Goal: Navigation & Orientation: Find specific page/section

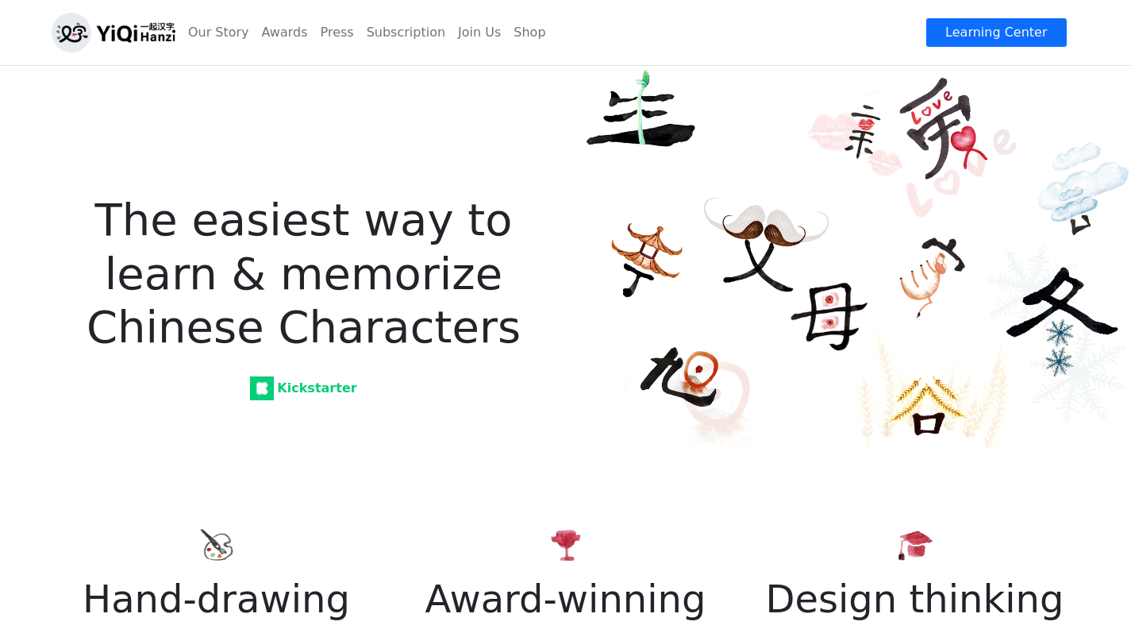
click at [214, 572] on div "Hand-drawing All the characters are hand-drawings. It combines Chinese calligra…" at bounding box center [216, 635] width 349 height 218
click at [224, 599] on h5 "Hand-drawing" at bounding box center [217, 599] width 330 height 46
drag, startPoint x: 518, startPoint y: 540, endPoint x: 549, endPoint y: 542, distance: 31.1
click at [518, 541] on div "Award-winning The creative typography won international design awards. Includin…" at bounding box center [565, 635] width 349 height 218
click at [917, 540] on img at bounding box center [915, 545] width 38 height 38
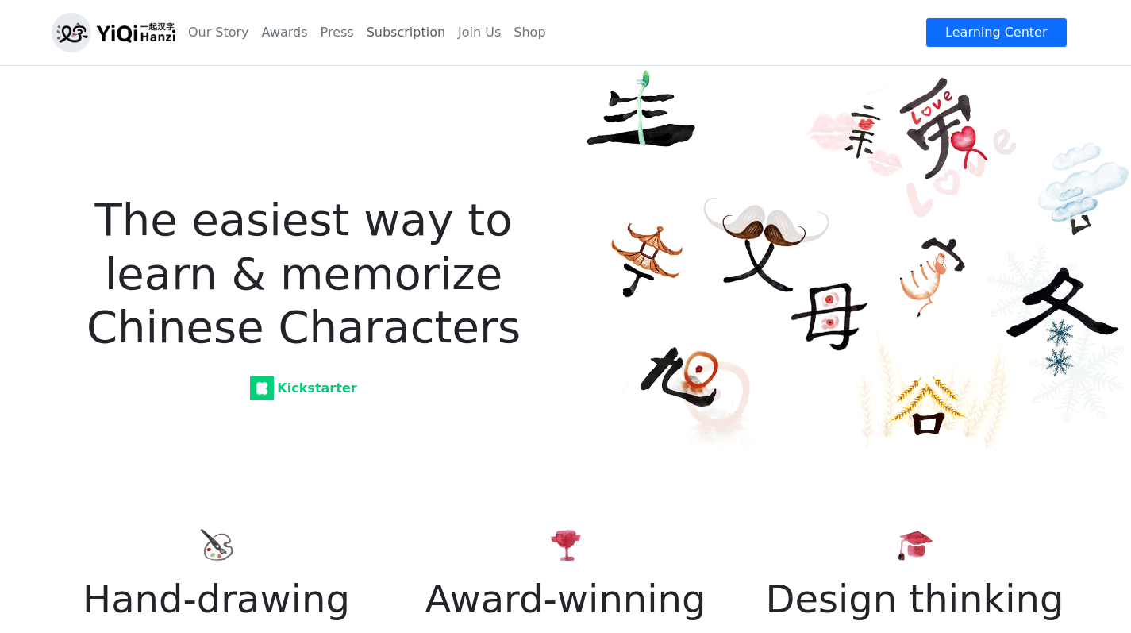
click at [410, 36] on link "Subscription" at bounding box center [405, 33] width 91 height 32
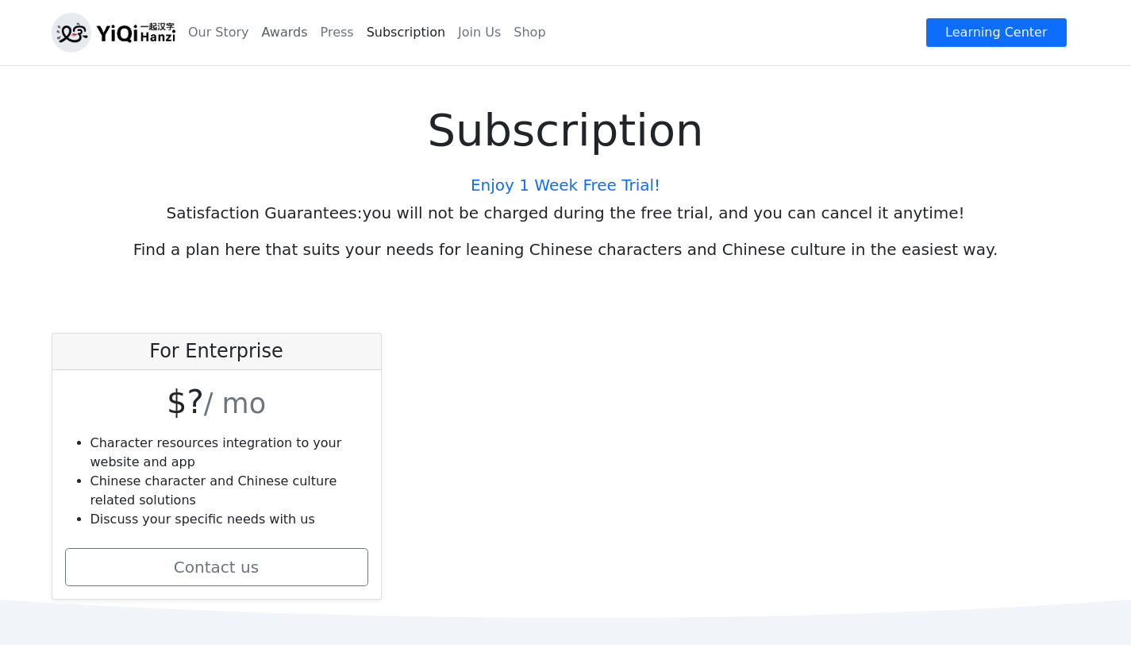
click at [262, 30] on link "Awards" at bounding box center [285, 33] width 59 height 32
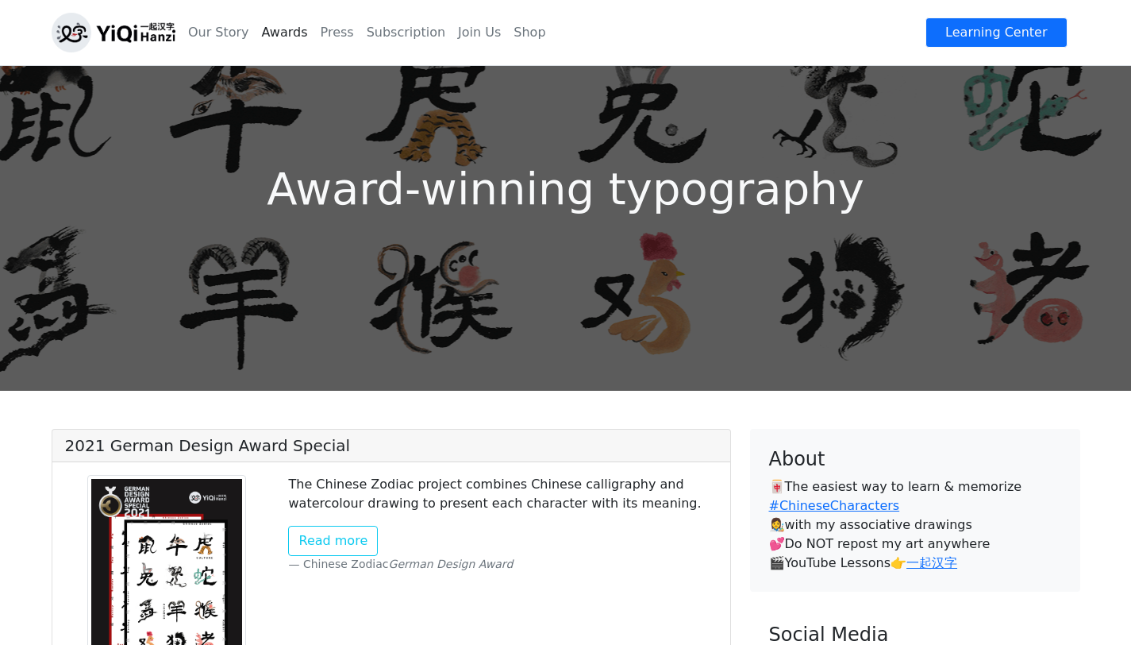
scroll to position [133, 0]
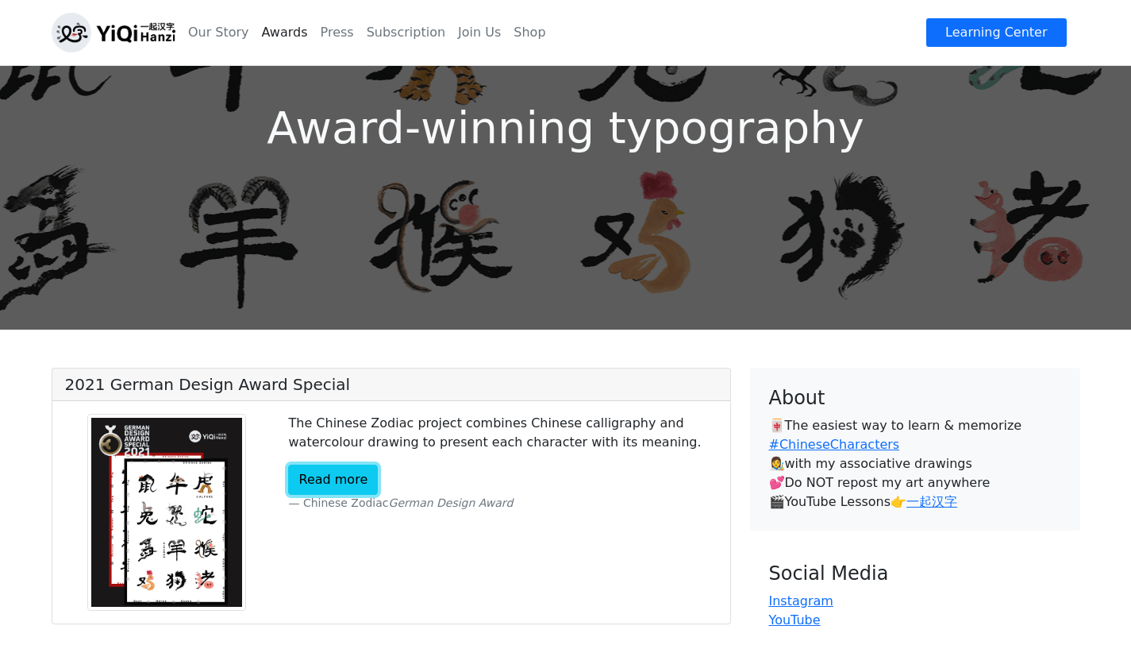
click at [339, 484] on link "Read more" at bounding box center [333, 479] width 90 height 30
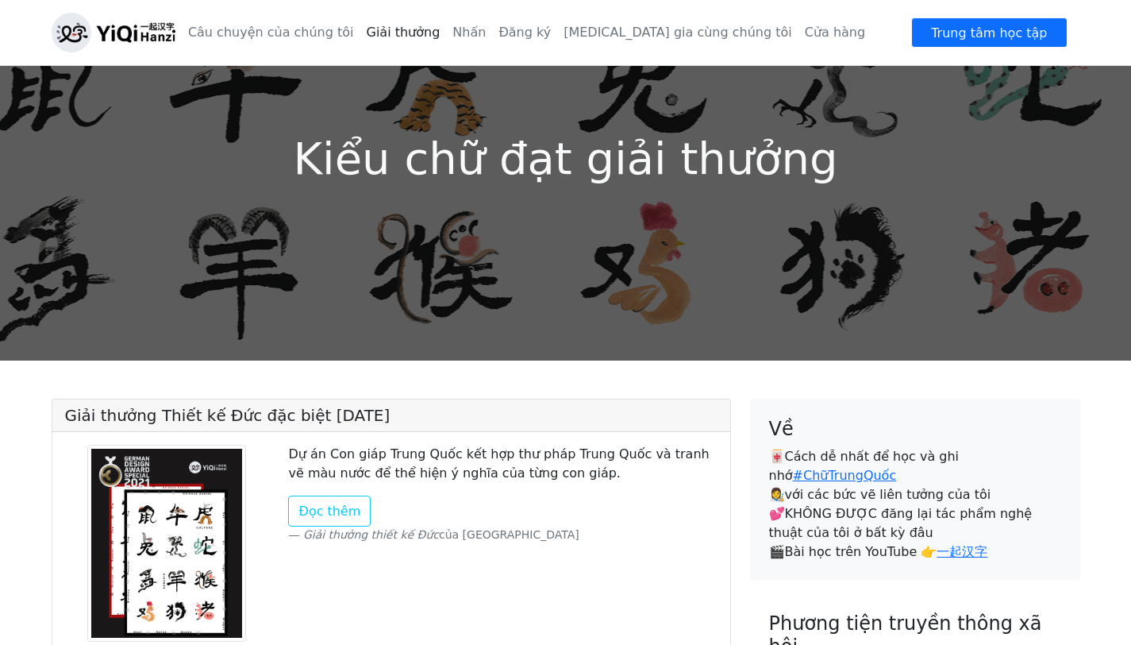
scroll to position [105, 0]
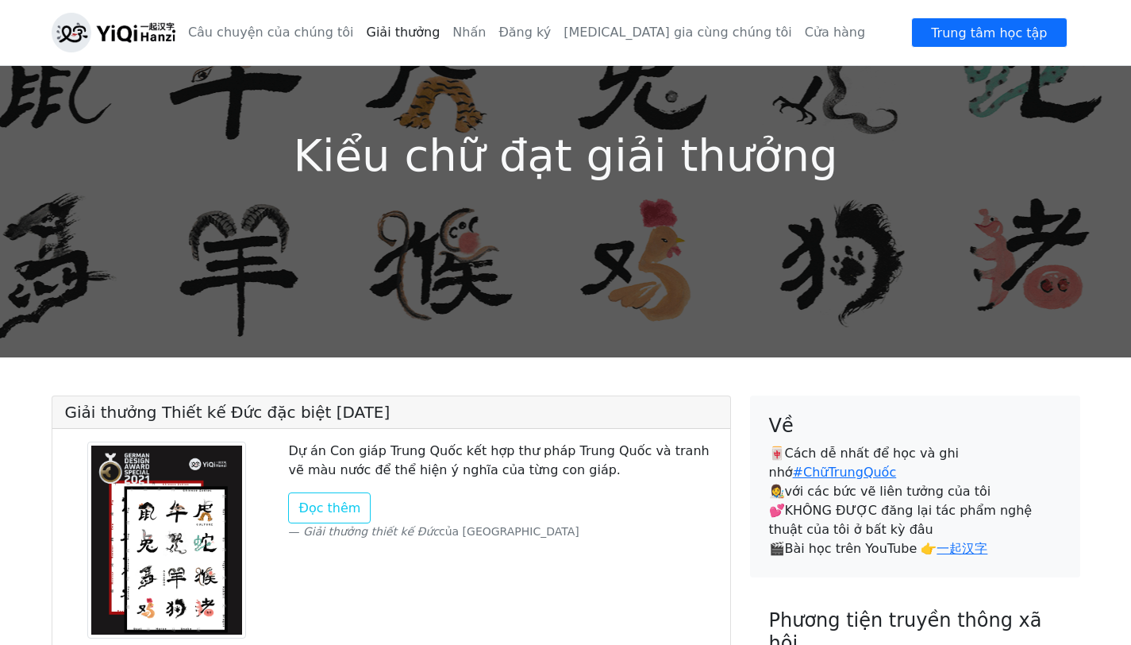
click at [119, 40] on img at bounding box center [114, 33] width 124 height 40
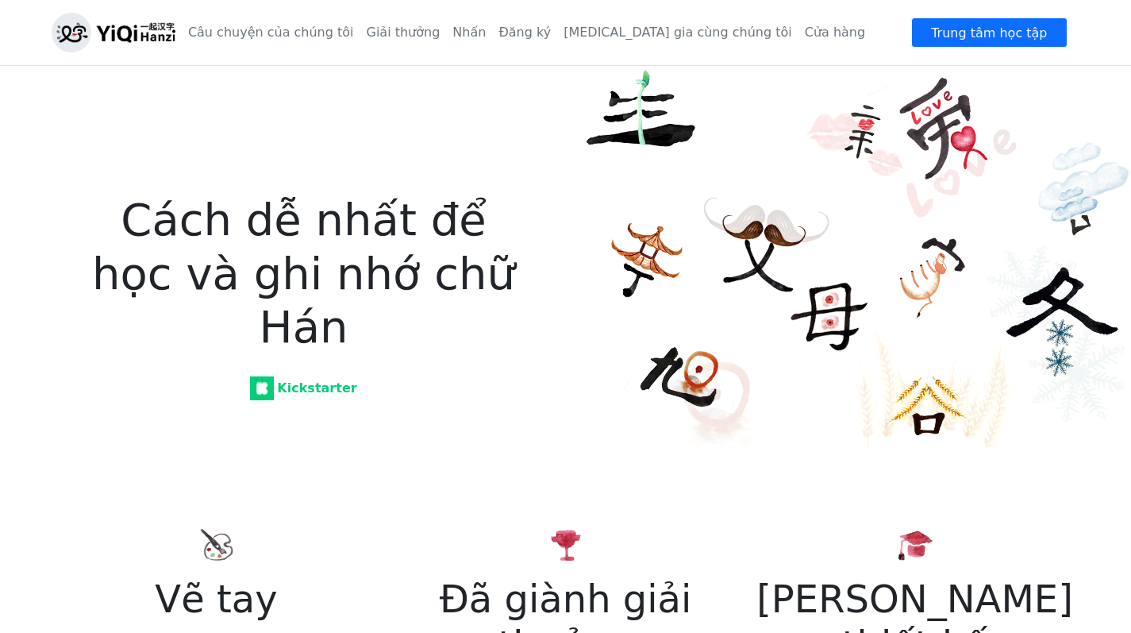
click at [354, 275] on font "Cách dễ nhất để học và ghi nhớ chữ Hán" at bounding box center [303, 273] width 423 height 158
click at [310, 380] on font "Kickstarter" at bounding box center [316, 387] width 79 height 15
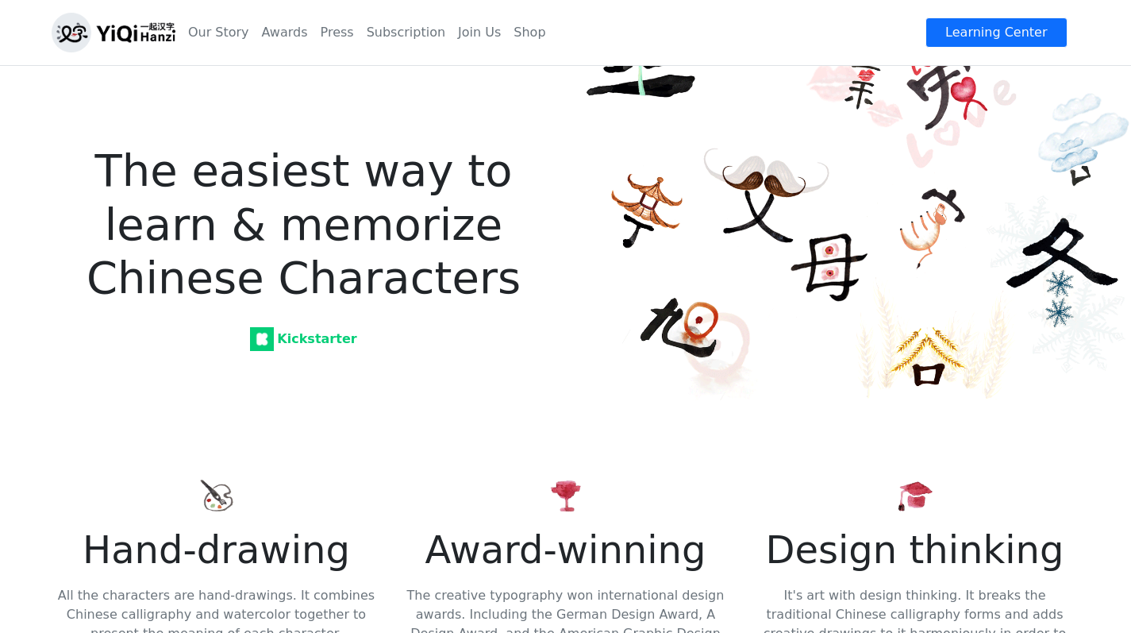
scroll to position [149, 0]
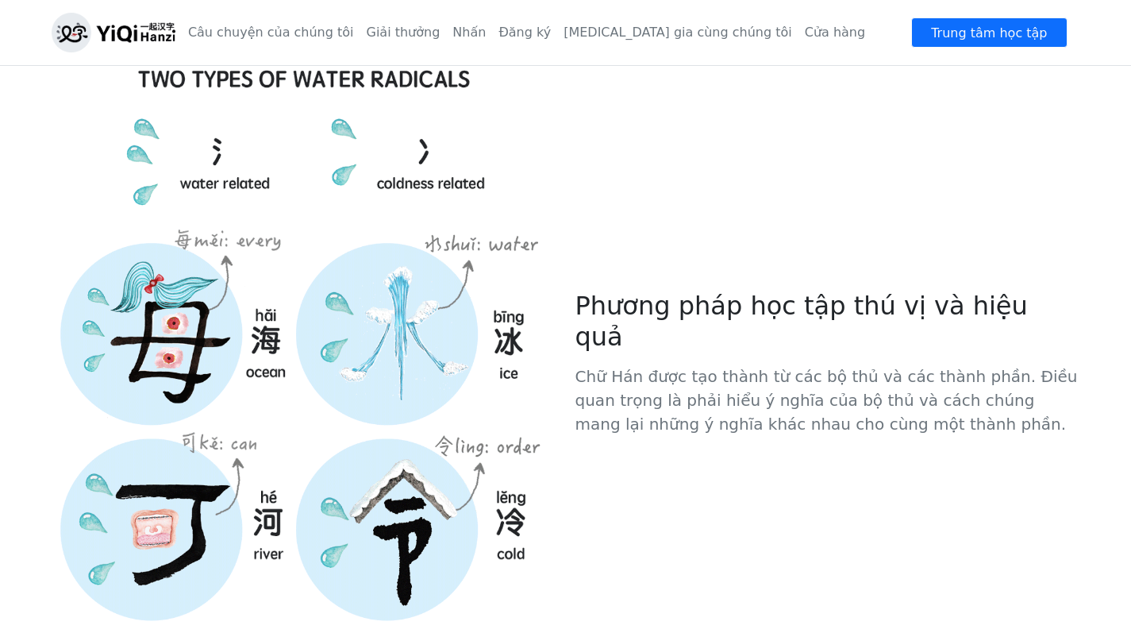
scroll to position [2096, 0]
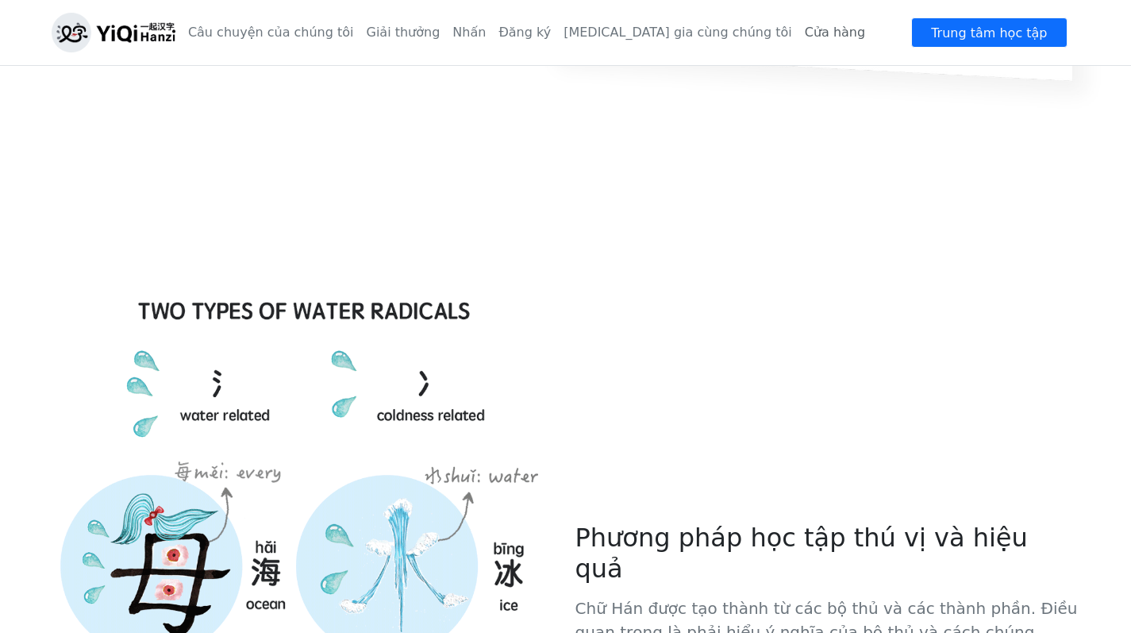
click at [805, 30] on font "Cửa hàng" at bounding box center [835, 32] width 60 height 15
